Goal: Task Accomplishment & Management: Manage account settings

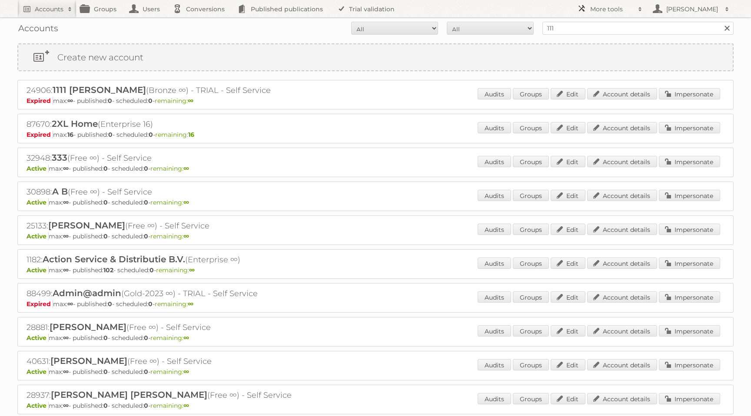
click at [599, 17] on link "More tools" at bounding box center [610, 8] width 74 height 17
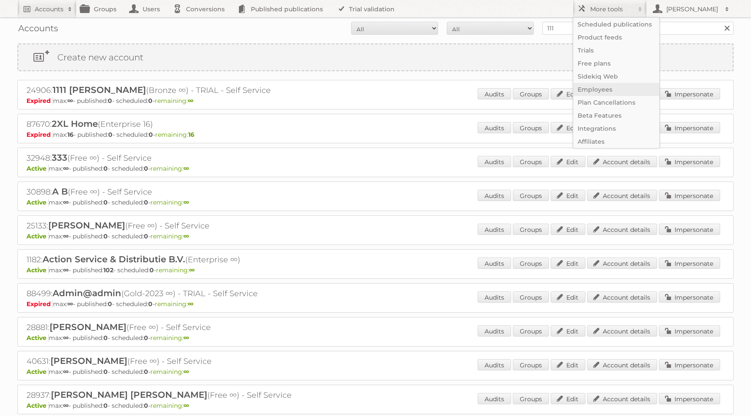
click at [630, 86] on link "Employees" at bounding box center [616, 89] width 86 height 13
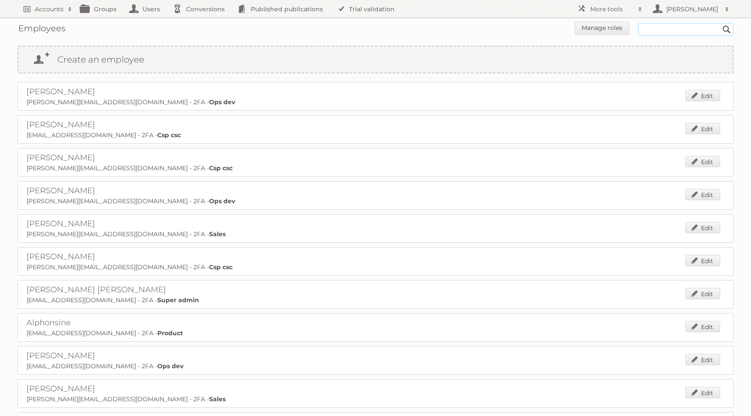
click at [672, 27] on input "text" at bounding box center [686, 29] width 96 height 13
type input "[PERSON_NAME]"
click at [720, 23] on input "Search" at bounding box center [726, 29] width 13 height 13
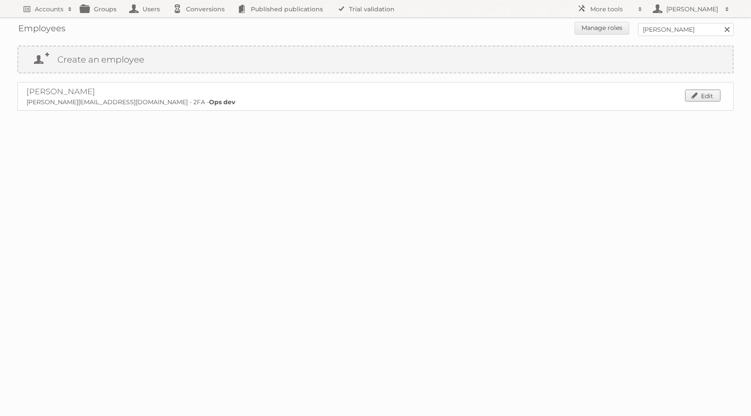
click at [696, 97] on link "Edit" at bounding box center [702, 95] width 35 height 11
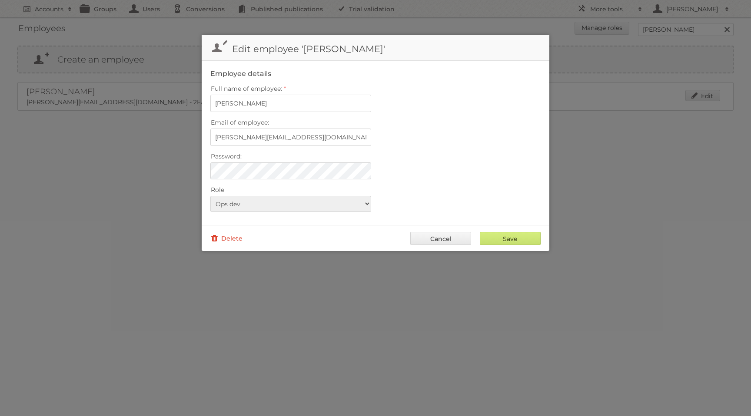
click at [229, 236] on link "Delete" at bounding box center [226, 238] width 32 height 13
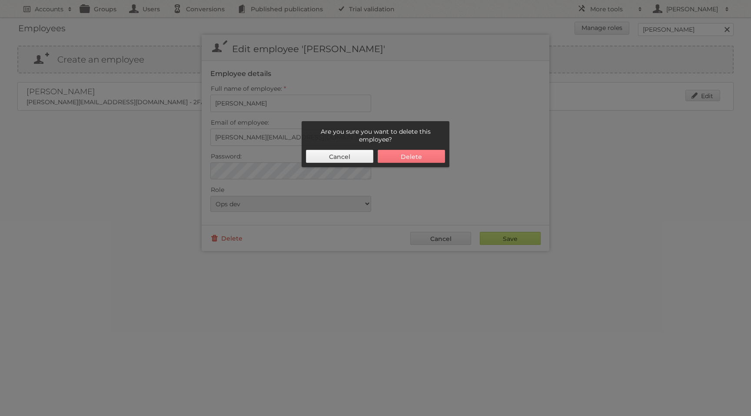
click at [417, 153] on button "Delete" at bounding box center [411, 156] width 67 height 13
